Goal: Information Seeking & Learning: Learn about a topic

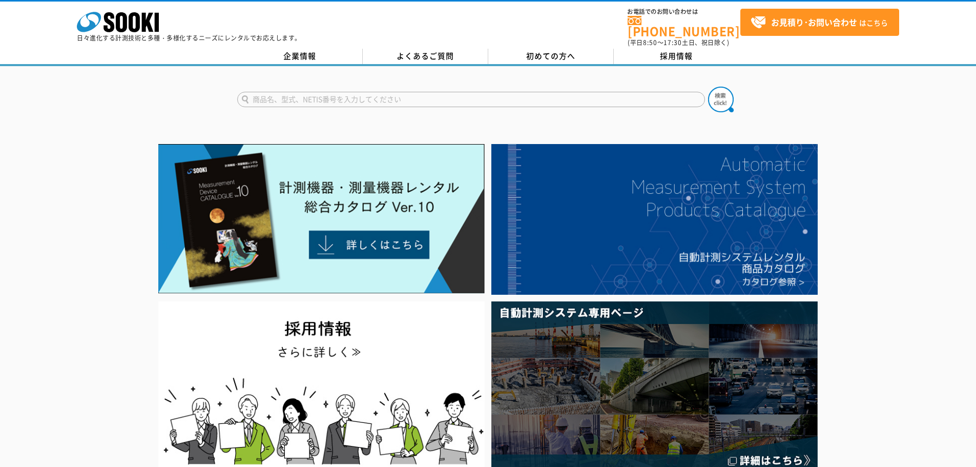
click at [349, 92] on input "text" at bounding box center [471, 99] width 468 height 15
type input "サ"
type input "酸素濃度計"
click at [720, 92] on img at bounding box center [721, 100] width 26 height 26
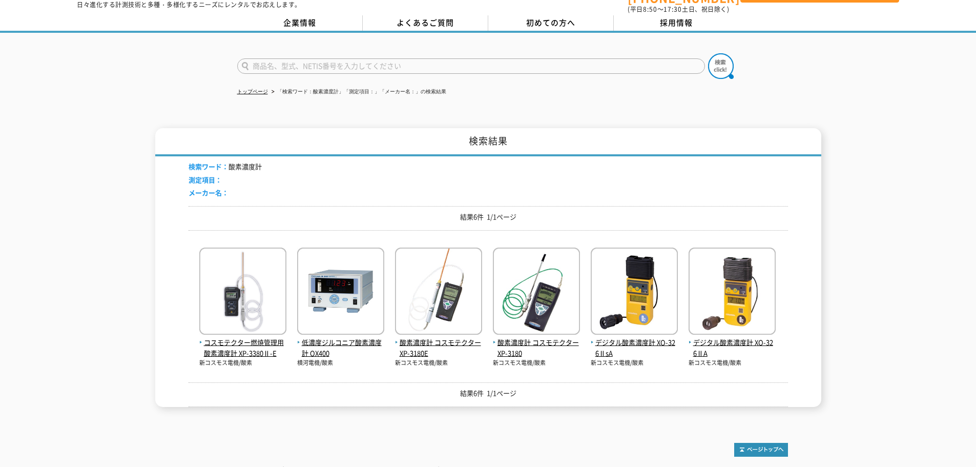
scroll to position [51, 0]
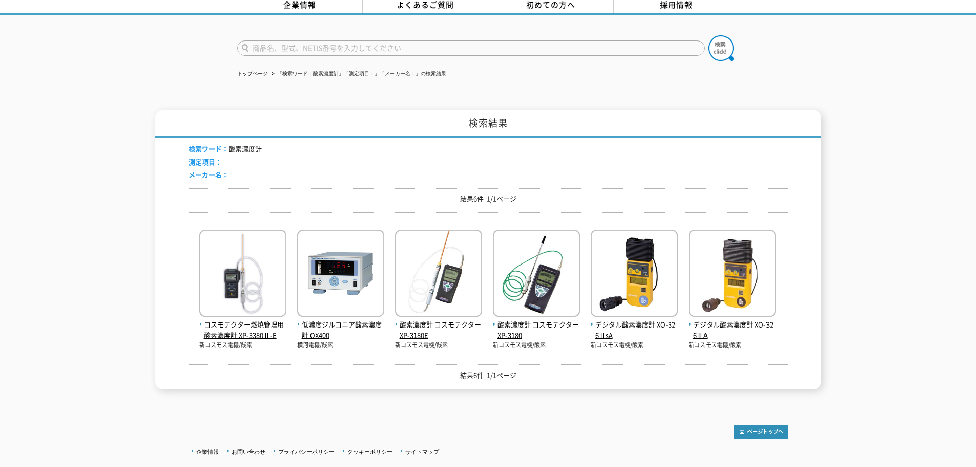
click at [410, 42] on input "text" at bounding box center [471, 47] width 468 height 15
type input "商品名、型式、NETIS番号を入力してください"
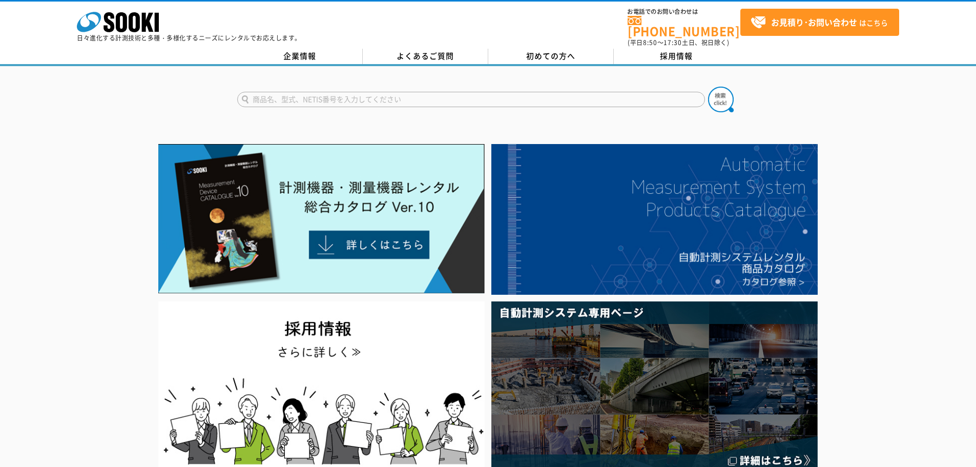
drag, startPoint x: 652, startPoint y: 88, endPoint x: 647, endPoint y: 96, distance: 9.7
click at [652, 92] on input "text" at bounding box center [471, 99] width 468 height 15
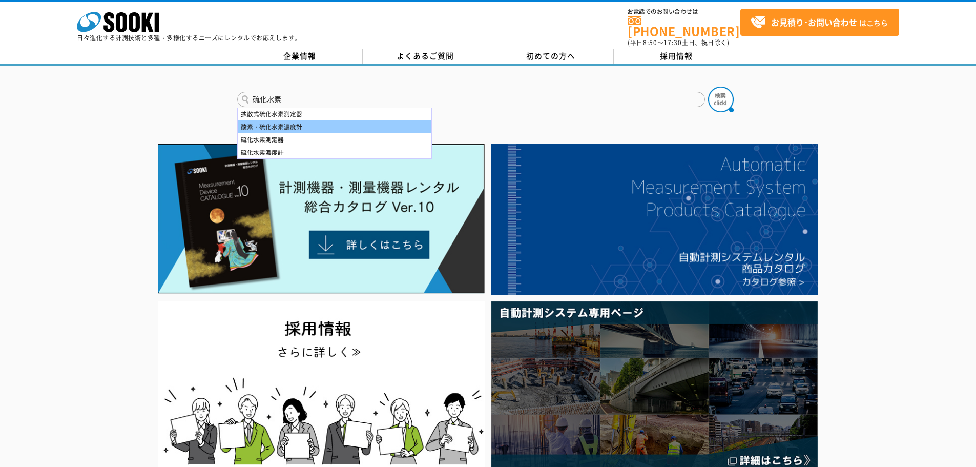
click at [302, 123] on div "酸素・硫化水素濃度計" at bounding box center [335, 126] width 194 height 13
type input "酸素・硫化水素濃度計"
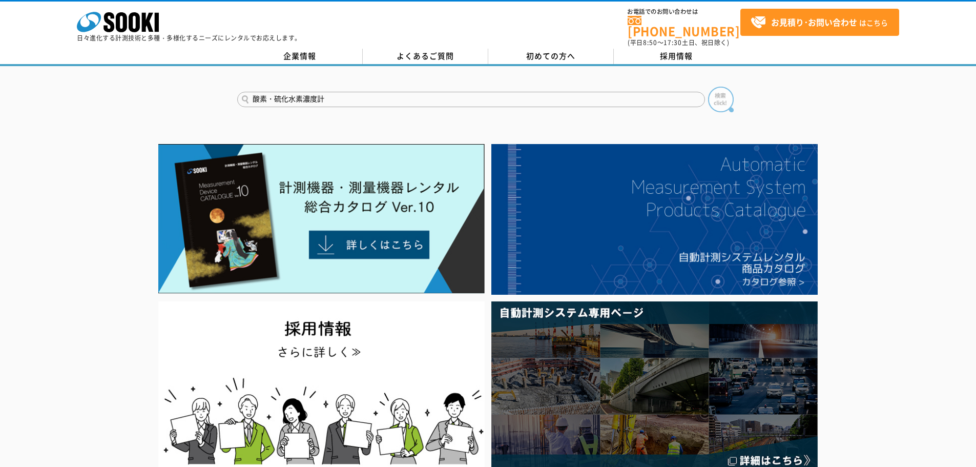
click at [718, 87] on img at bounding box center [721, 100] width 26 height 26
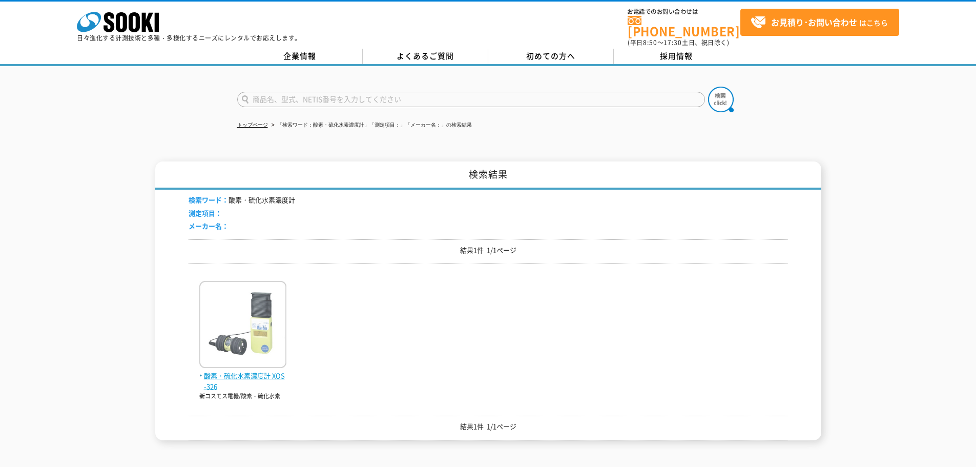
click at [210, 316] on img at bounding box center [242, 326] width 87 height 90
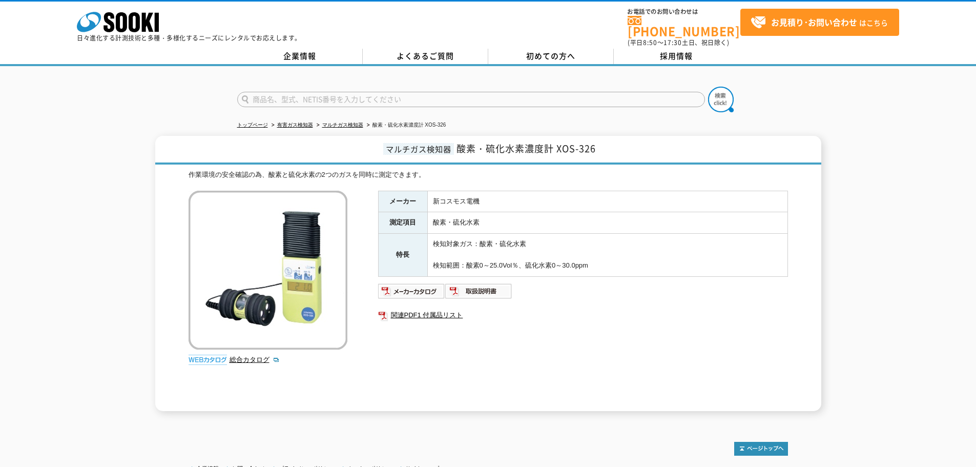
click at [427, 87] on form at bounding box center [488, 101] width 502 height 29
click at [423, 92] on input "text" at bounding box center [471, 99] width 468 height 15
type input "A"
type input "XA-4400"
click at [726, 93] on img at bounding box center [721, 100] width 26 height 26
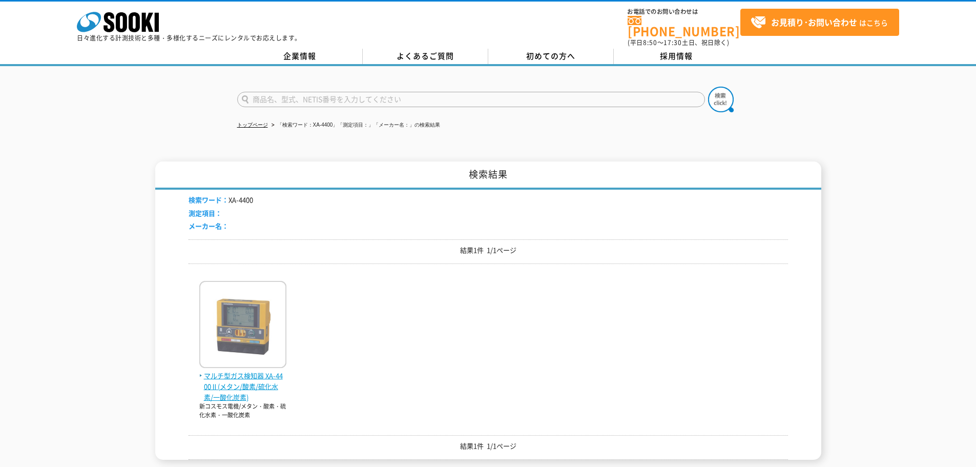
click at [226, 321] on img at bounding box center [242, 326] width 87 height 90
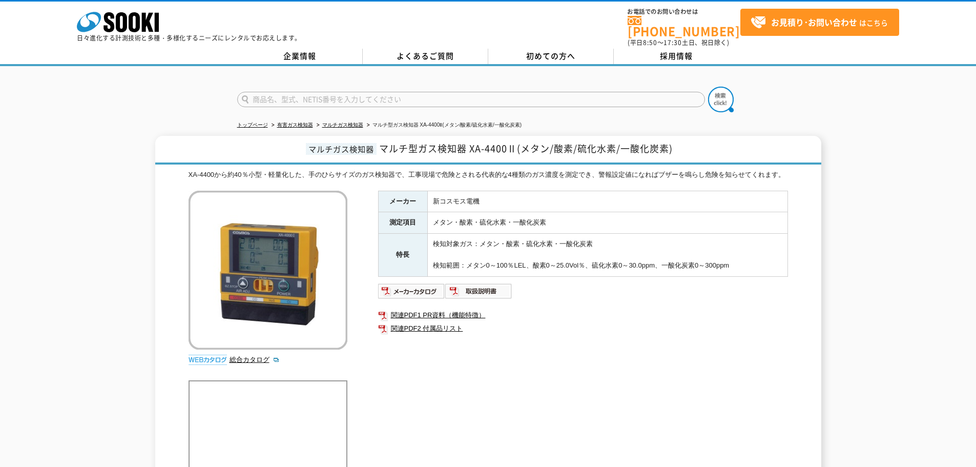
click at [529, 375] on div "メーカー 新コスモス電機 測定項目 メタン・酸素・硫化水素・一酸化炭素 特長 検知対象ガス：メタン・酸素・硫化水素・一酸化炭素 検知範囲：メタン0～100％L…" at bounding box center [583, 301] width 410 height 220
click at [320, 95] on input "text" at bounding box center [471, 99] width 468 height 15
type input "発注書"
click at [708, 87] on button at bounding box center [721, 100] width 26 height 26
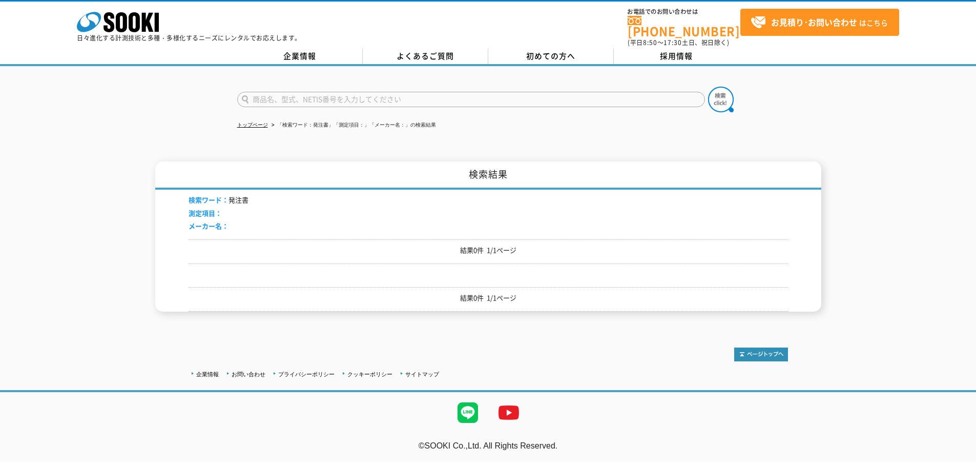
click at [190, 25] on div "株式会社 ソーキ spMenu 日々進化する計測技術と多種・多様化するニーズにレンタルでお応えします。" at bounding box center [189, 24] width 225 height 34
click at [141, 25] on icon "株式会社 ソーキ" at bounding box center [118, 22] width 82 height 21
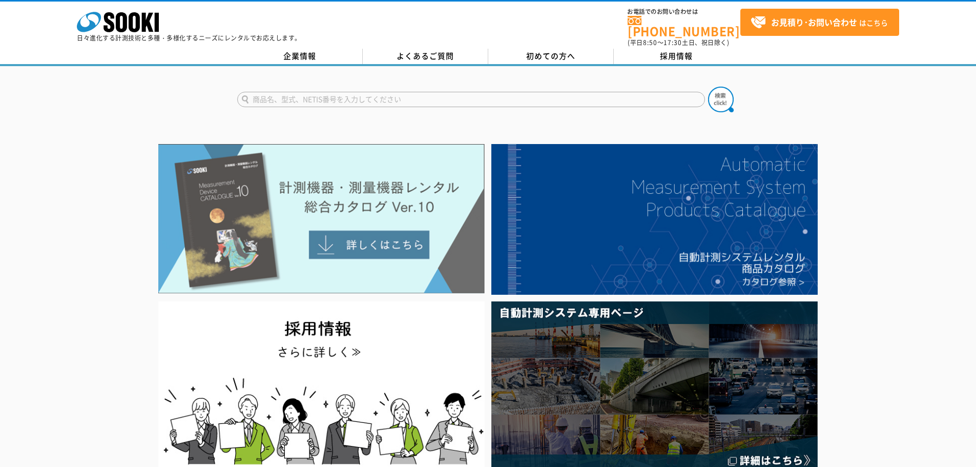
click at [244, 189] on img at bounding box center [321, 219] width 327 height 150
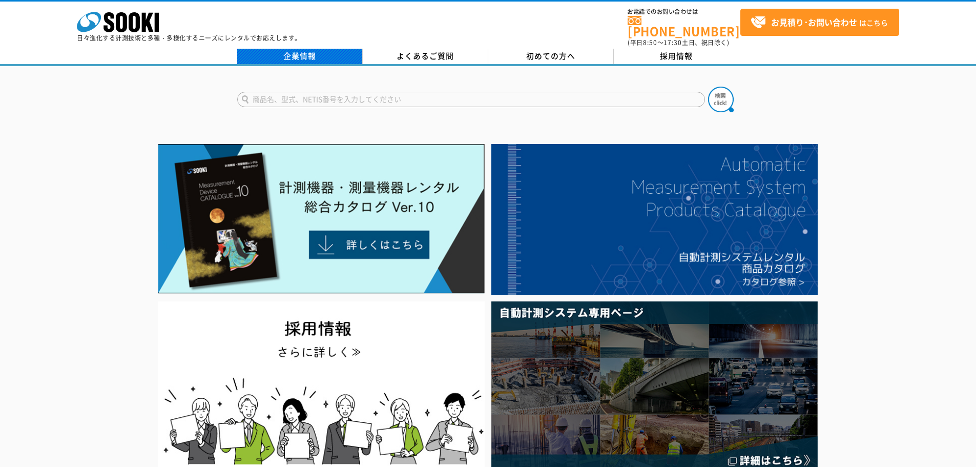
click at [311, 54] on link "企業情報" at bounding box center [300, 56] width 126 height 15
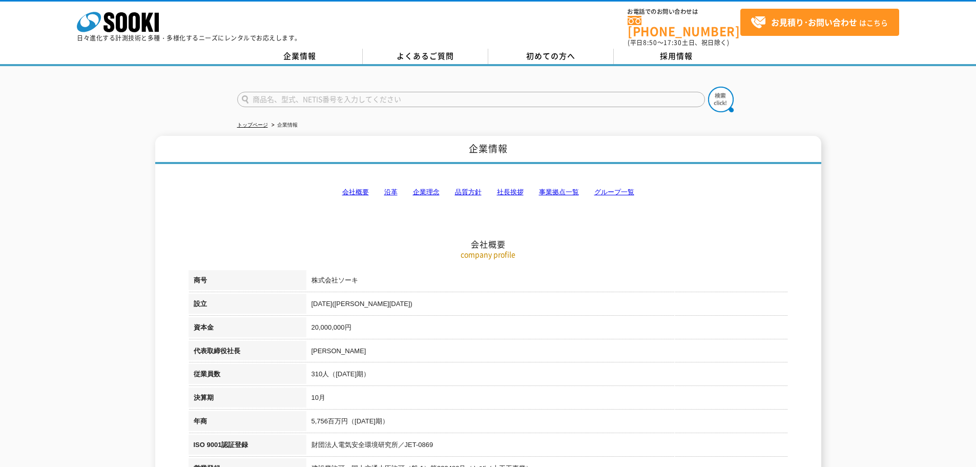
click at [567, 188] on link "事業拠点一覧" at bounding box center [559, 192] width 40 height 8
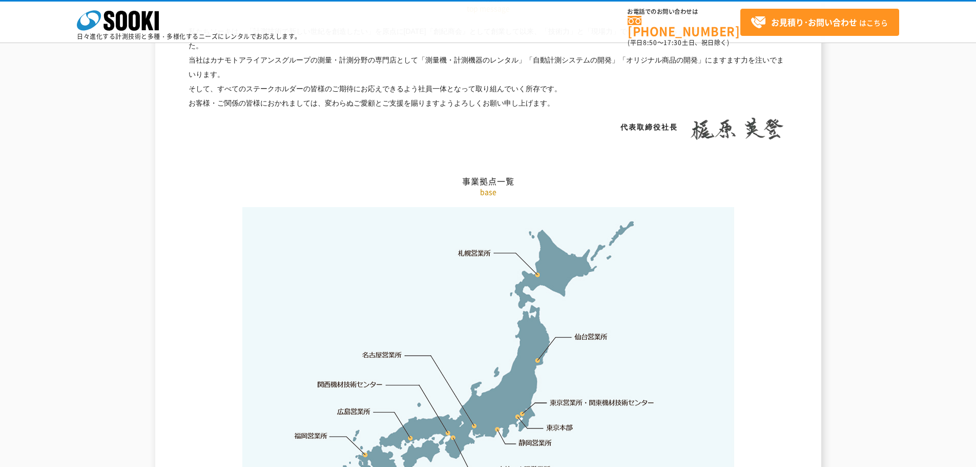
scroll to position [2058, 0]
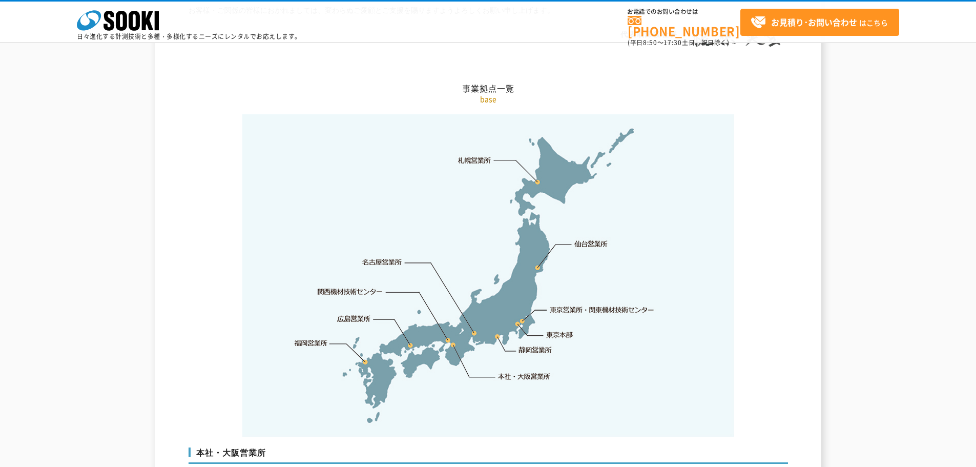
click at [584, 304] on link "東京営業所・関東機材技術センター" at bounding box center [603, 309] width 105 height 10
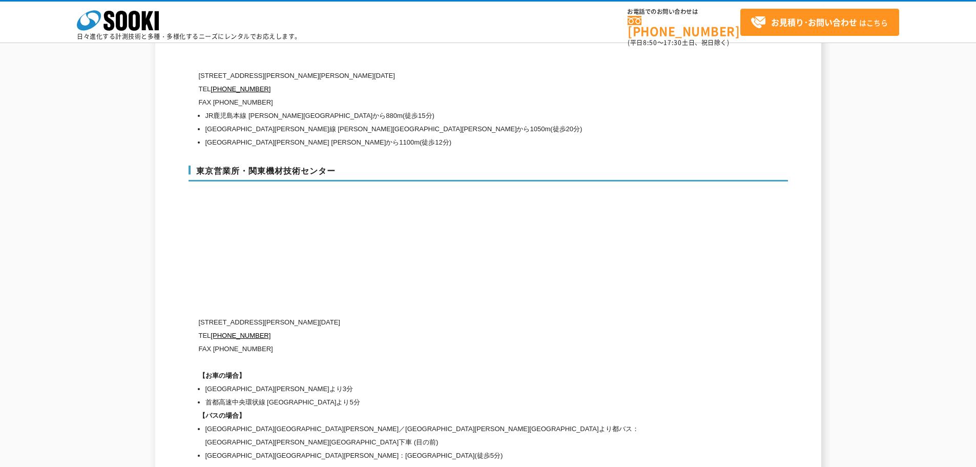
scroll to position [4126, 0]
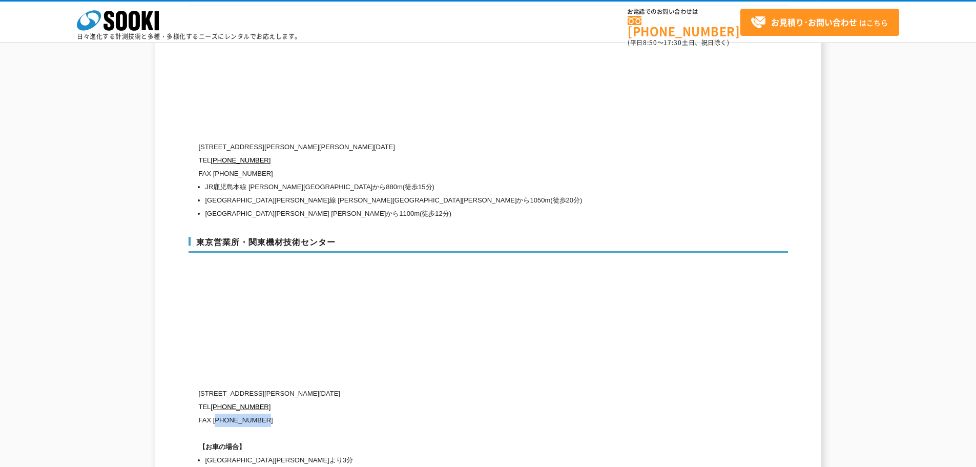
drag, startPoint x: 269, startPoint y: 403, endPoint x: 216, endPoint y: 401, distance: 52.8
click at [216, 414] on p "FAX [PHONE_NUMBER]" at bounding box center [445, 420] width 492 height 13
copy p "03)5117-3521"
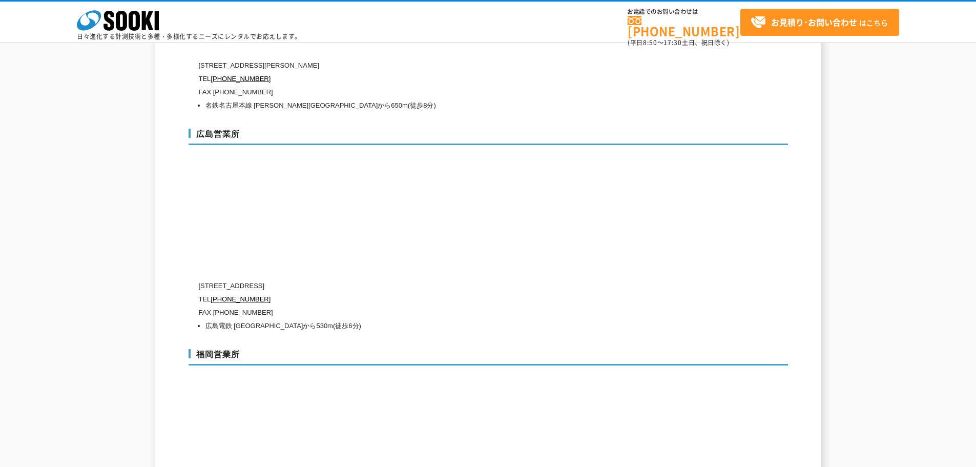
scroll to position [3511, 0]
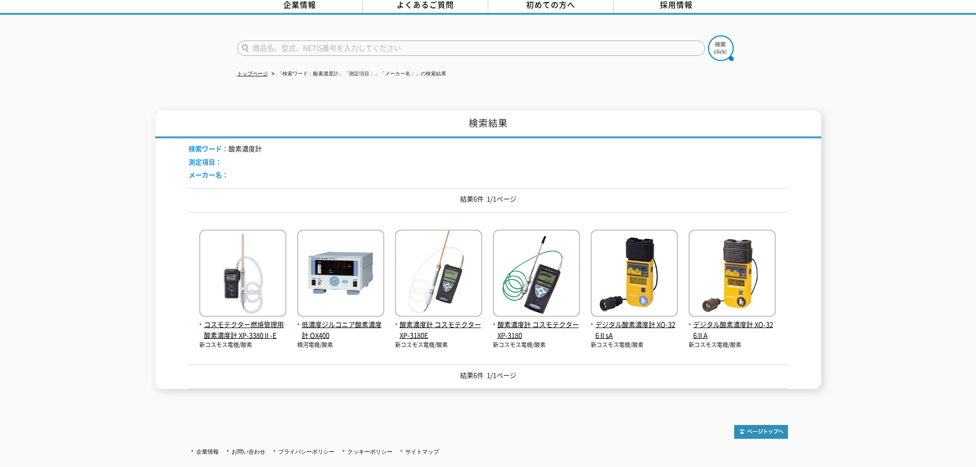
type input "商品名、型式、NETIS番号を入力してください"
click at [373, 48] on input "text" at bounding box center [471, 47] width 468 height 15
click at [373, 45] on input "text" at bounding box center [471, 47] width 468 height 15
type input "XA"
drag, startPoint x: 319, startPoint y: 34, endPoint x: 317, endPoint y: 45, distance: 10.6
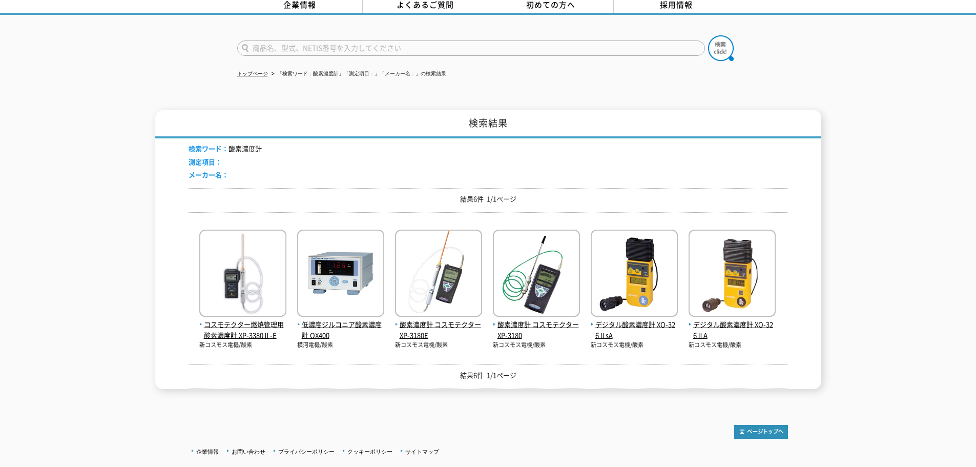
click at [319, 40] on input "text" at bounding box center [471, 47] width 468 height 15
click at [293, 71] on div "XA-4400Ⅱ" at bounding box center [335, 75] width 194 height 13
type input "XA-4400Ⅱ"
click at [719, 46] on img at bounding box center [721, 48] width 26 height 26
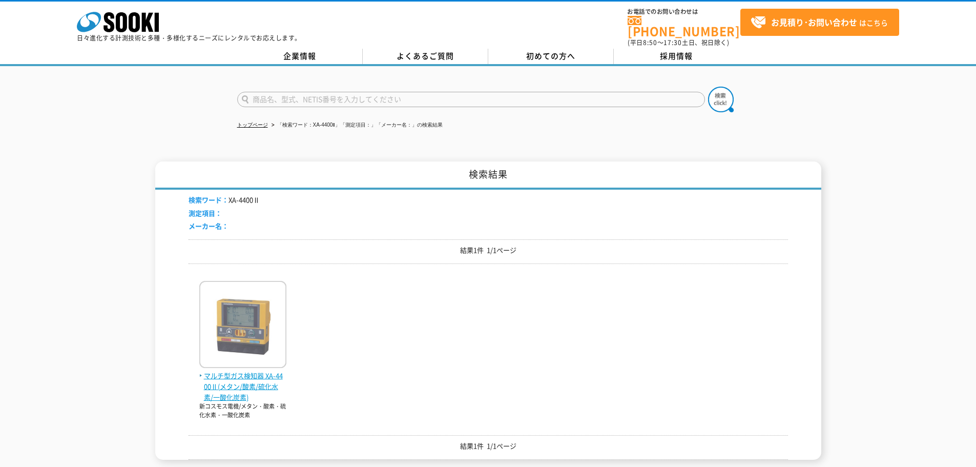
click at [261, 331] on img at bounding box center [242, 326] width 87 height 90
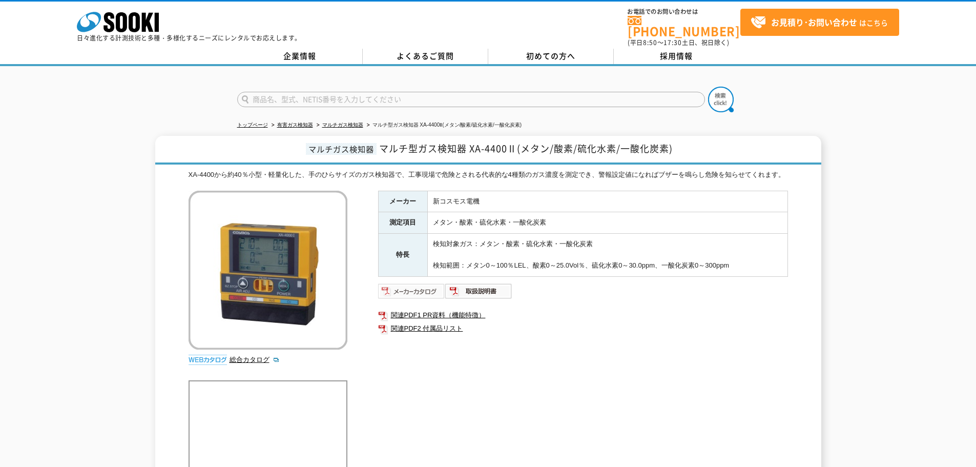
click at [417, 296] on img at bounding box center [411, 291] width 67 height 16
click at [441, 328] on link "関連PDF2 付属品リスト" at bounding box center [583, 328] width 410 height 13
click at [406, 333] on link "関連PDF2 付属品リスト" at bounding box center [583, 328] width 410 height 13
click at [410, 321] on link "関連PDF1 PR資料（機能特徴）" at bounding box center [583, 315] width 410 height 13
click at [129, 318] on div "マルチガス検知器 マルチ型ガス検知器 XA-4400Ⅱ(メタン/酸素/硫化水素/一酸化炭素) XA-4400から約40％小型・軽量化した、手のひらサイズのガス…" at bounding box center [488, 459] width 976 height 646
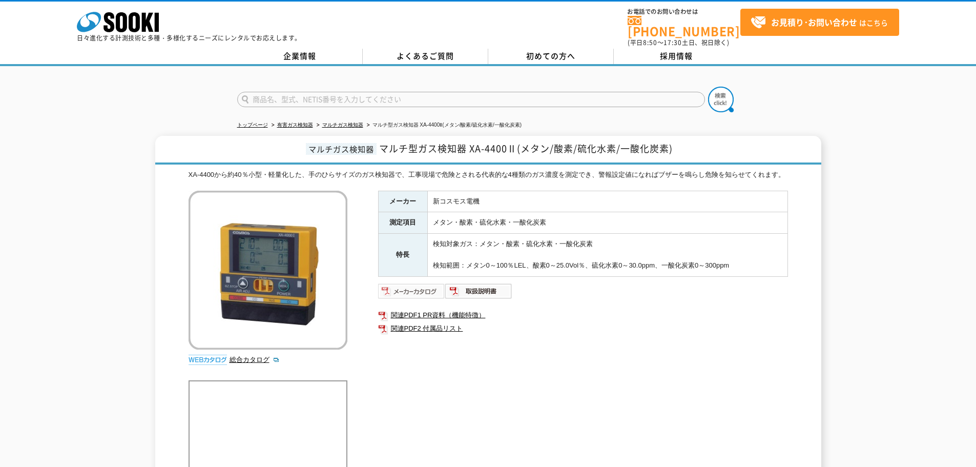
click at [420, 293] on img at bounding box center [411, 291] width 67 height 16
